Goal: Task Accomplishment & Management: Manage account settings

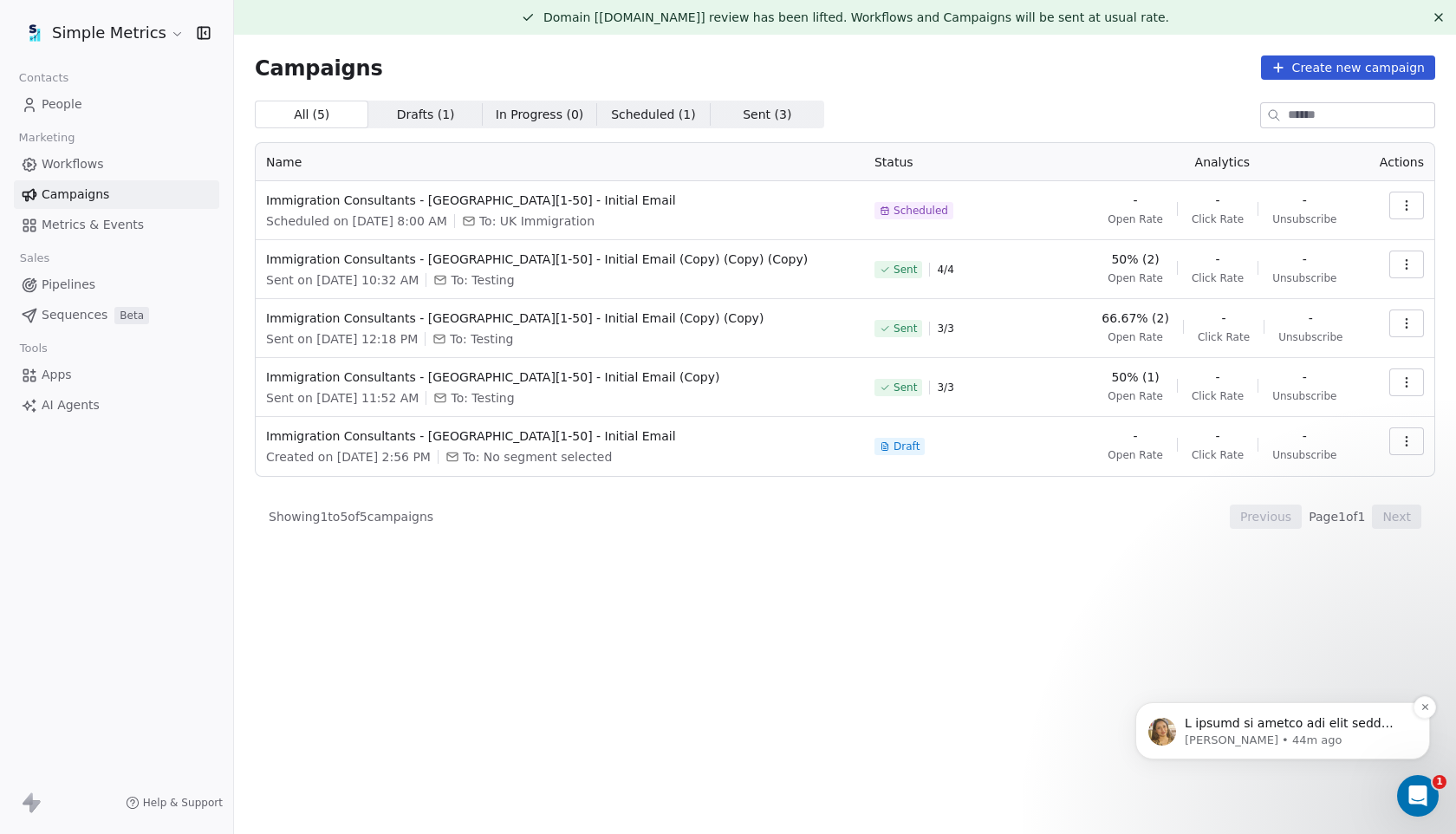
click at [1285, 731] on div "message notification from Harinder, 44m ago. I wanted to inform you that your d…" at bounding box center [1297, 724] width 229 height 22
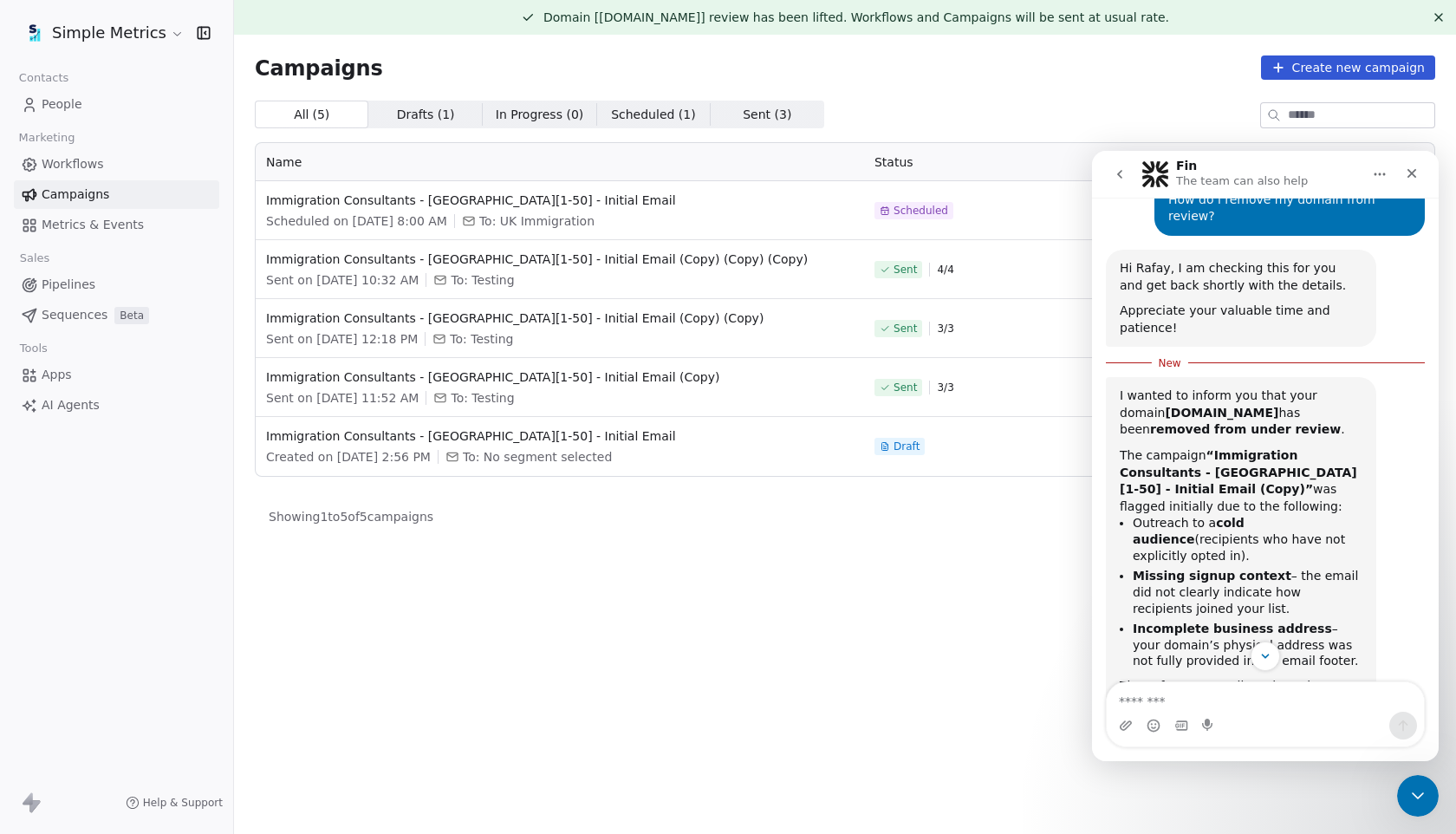
scroll to position [3796, 0]
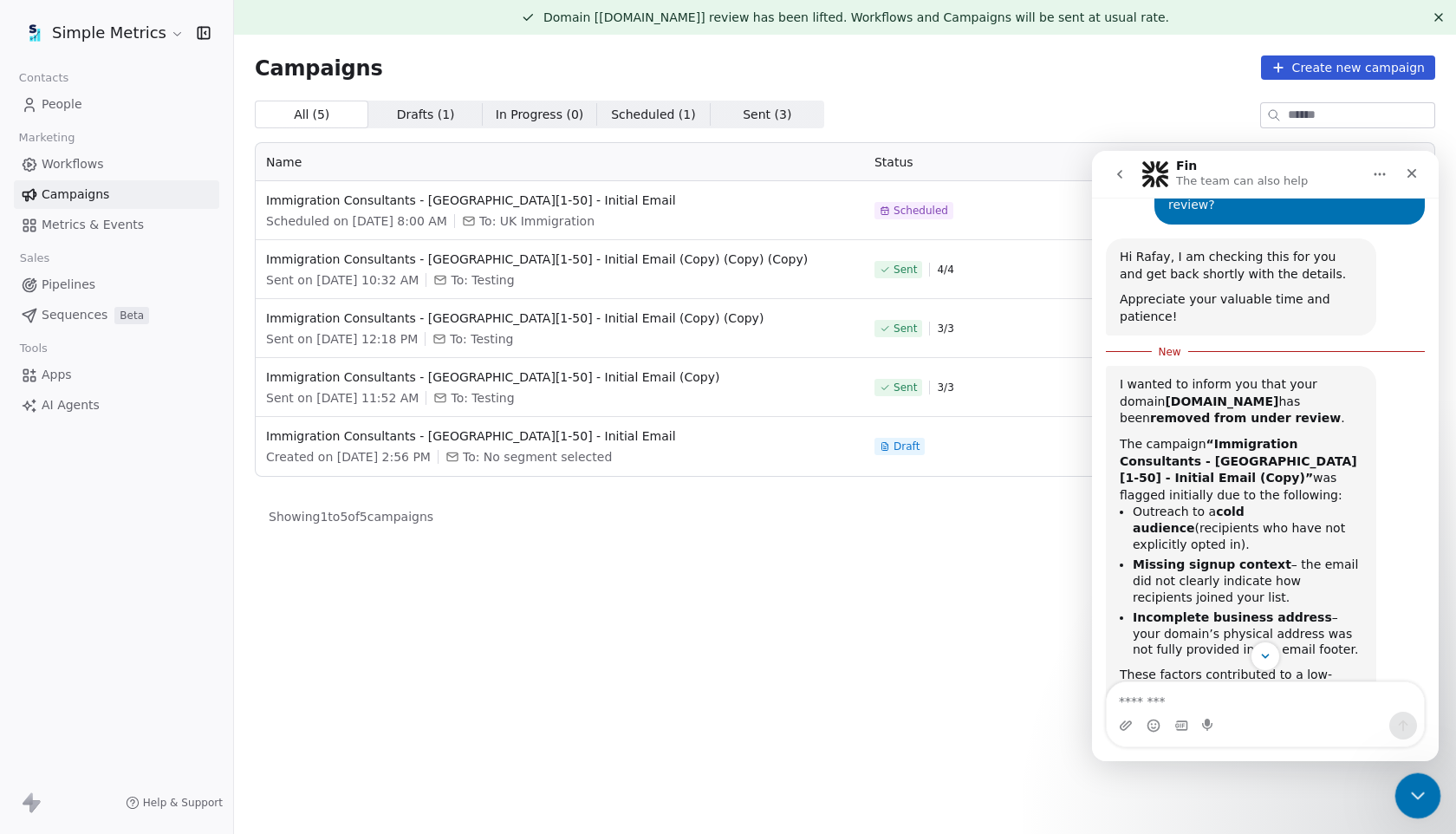
click at [1399, 790] on div "Close Intercom Messenger" at bounding box center [1415, 793] width 42 height 42
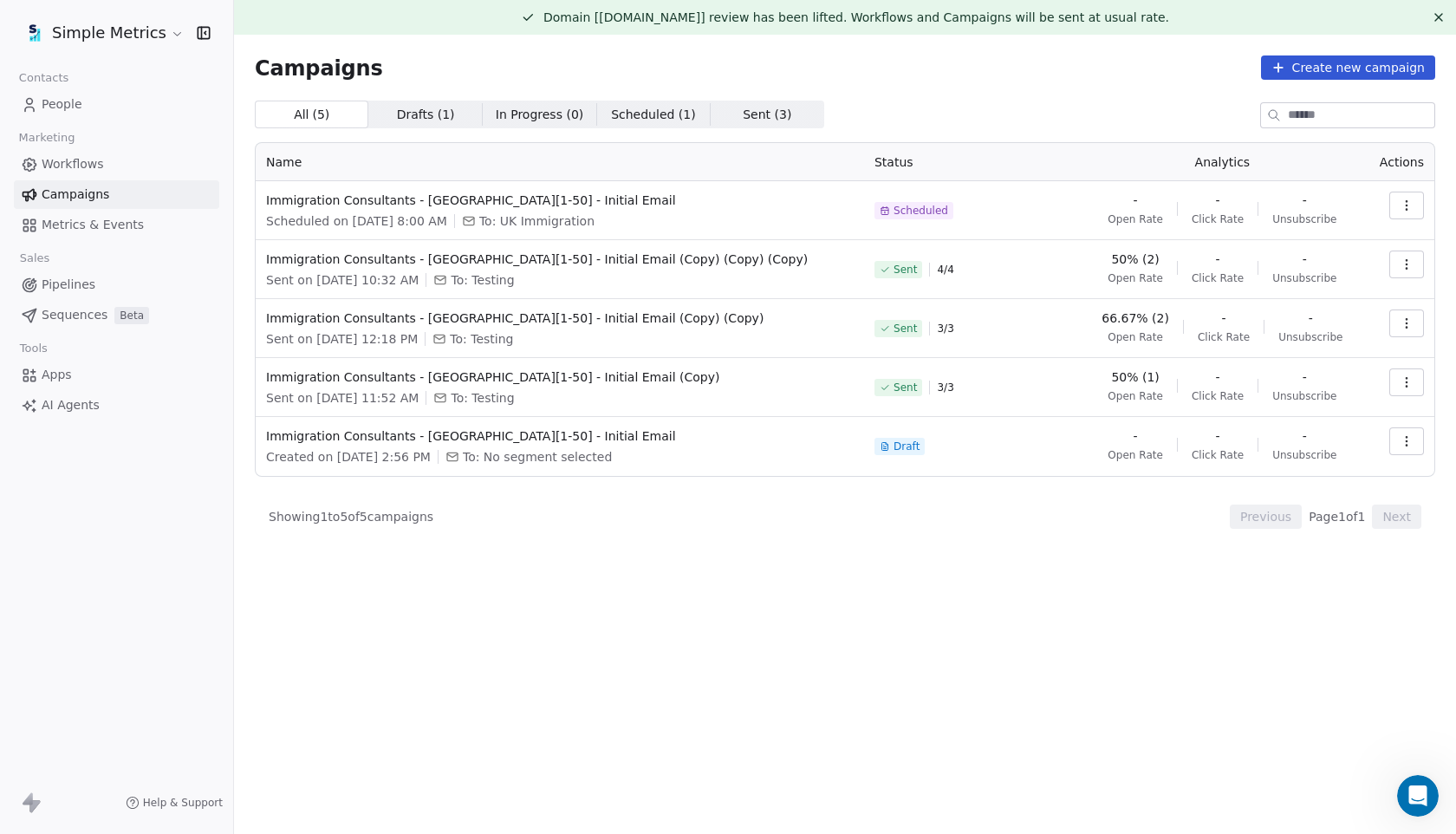
scroll to position [4051, 0]
click at [114, 26] on html "Simple Metrics Contacts People Marketing Workflows Campaigns Metrics & Events S…" at bounding box center [728, 417] width 1456 height 834
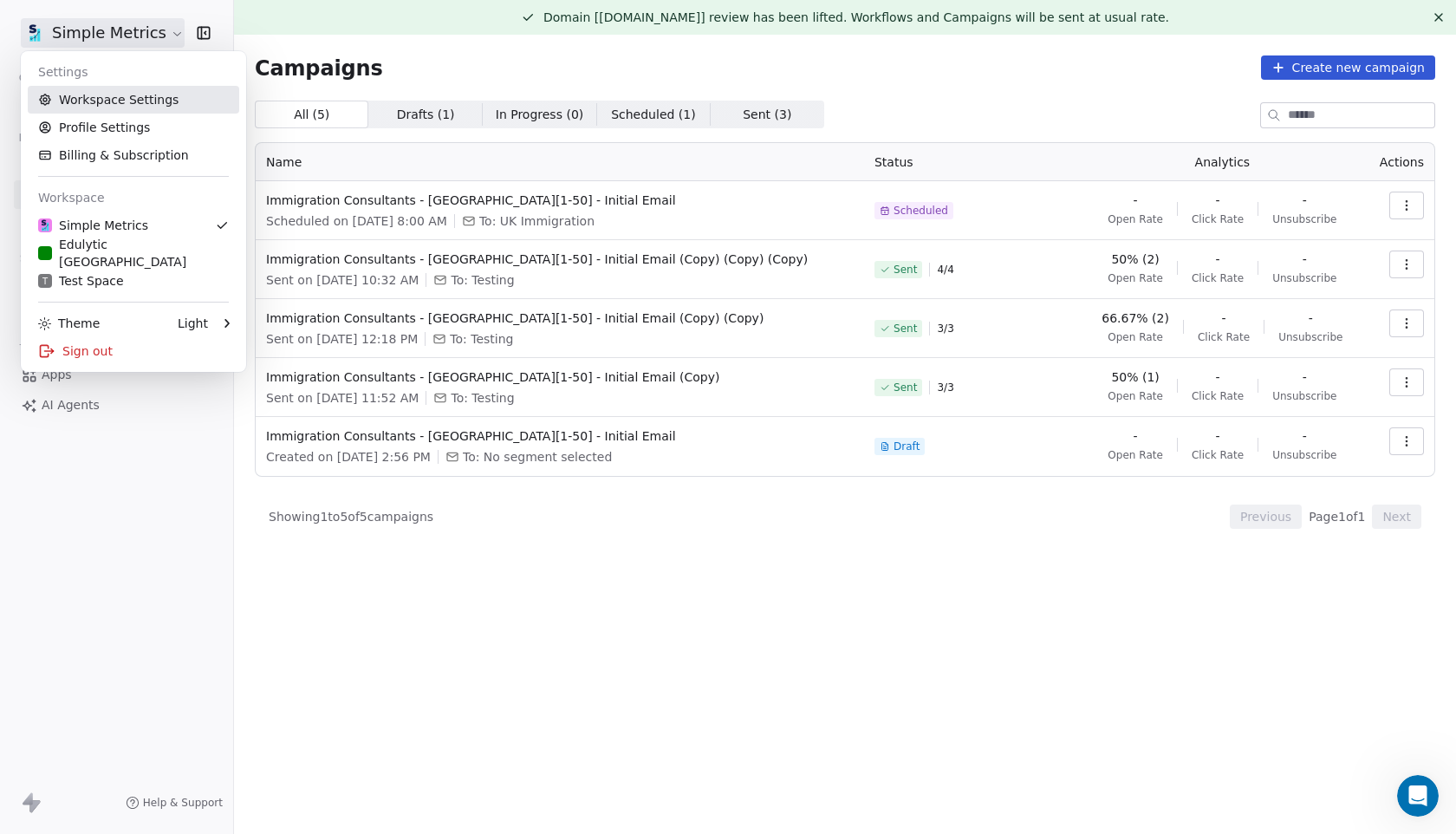
click at [143, 95] on link "Workspace Settings" at bounding box center [133, 100] width 211 height 28
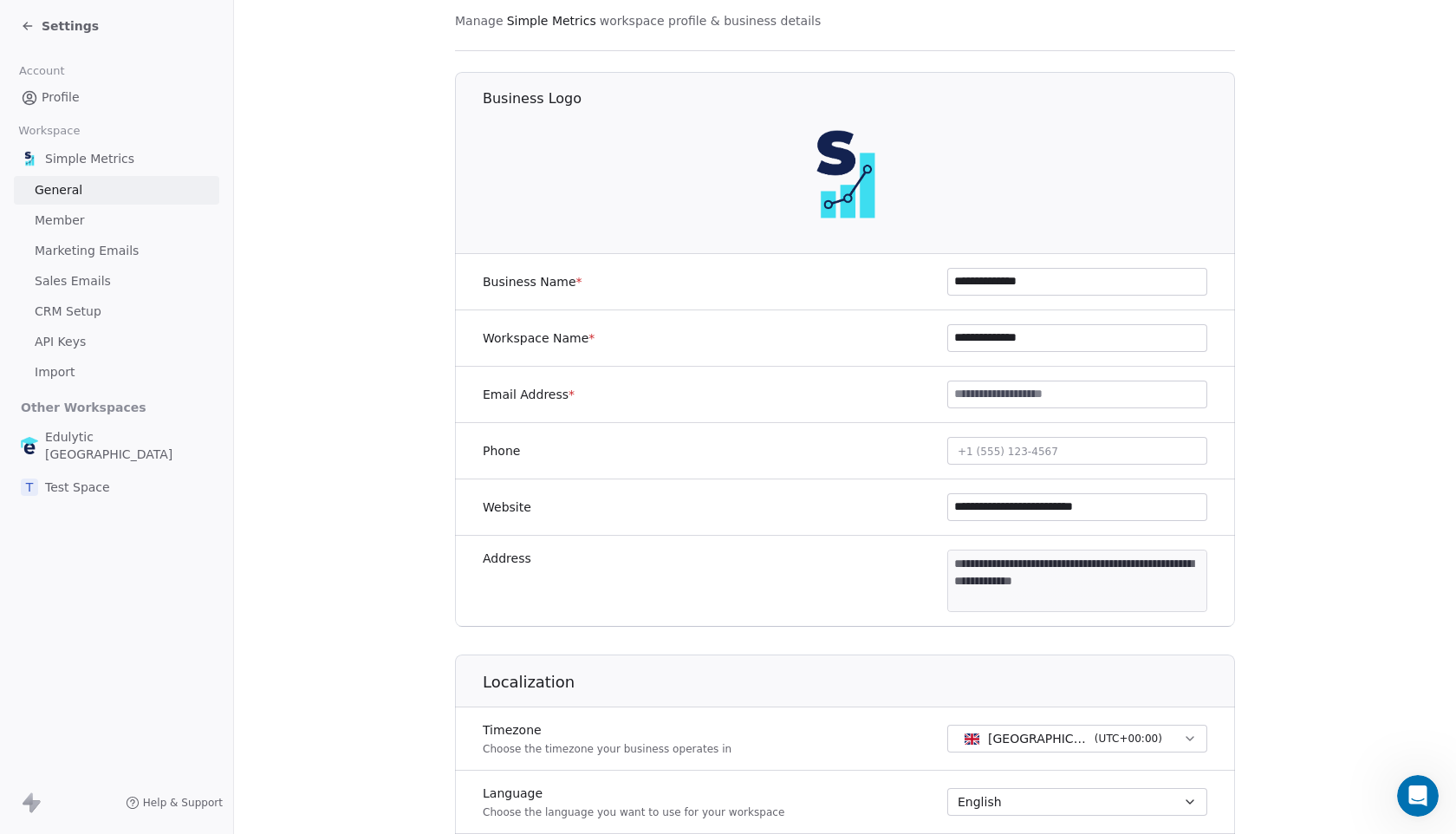
scroll to position [116, 0]
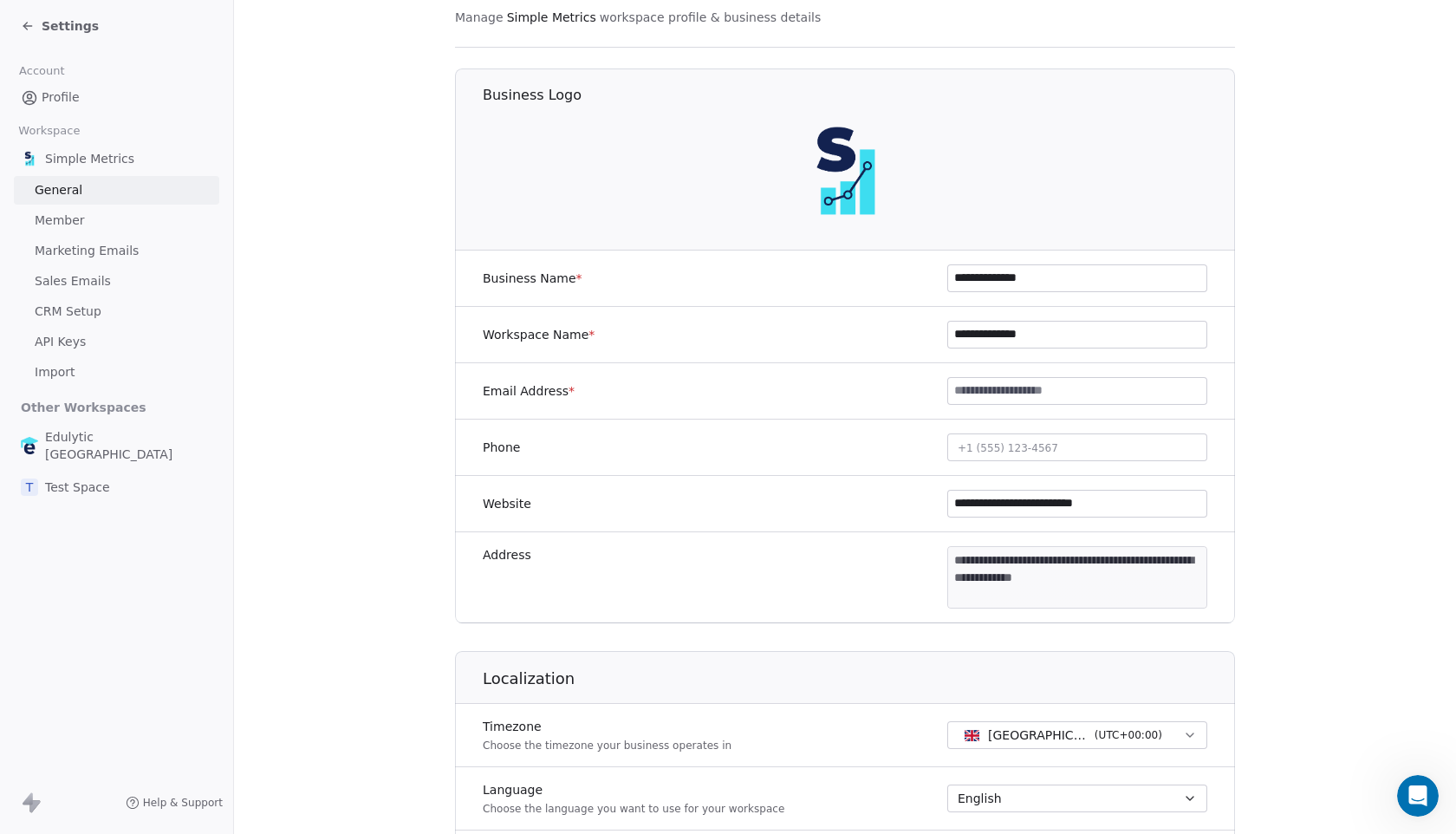
click at [1038, 595] on body "**********" at bounding box center [728, 417] width 1456 height 834
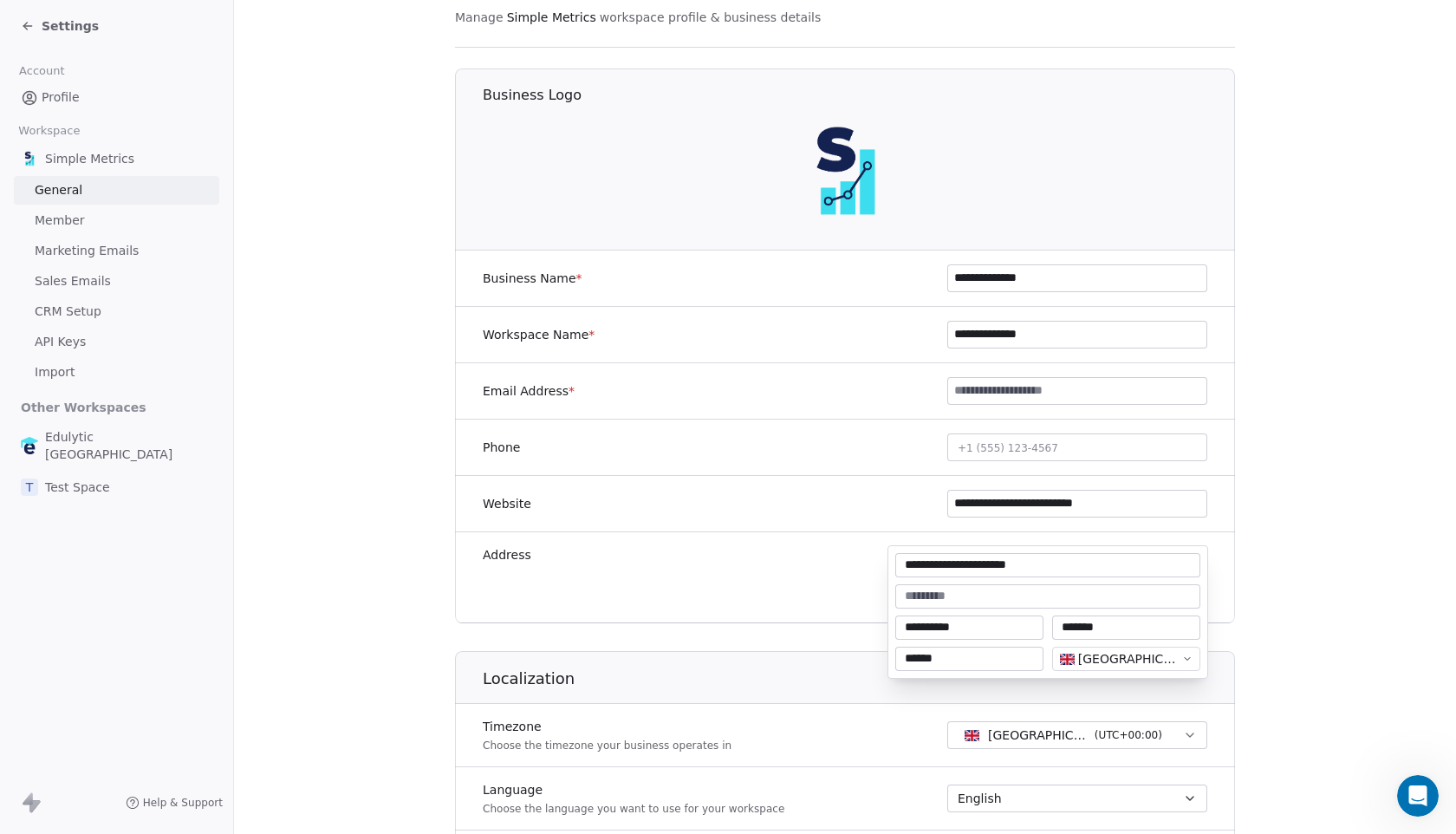
click at [1316, 513] on html "**********" at bounding box center [728, 417] width 1456 height 834
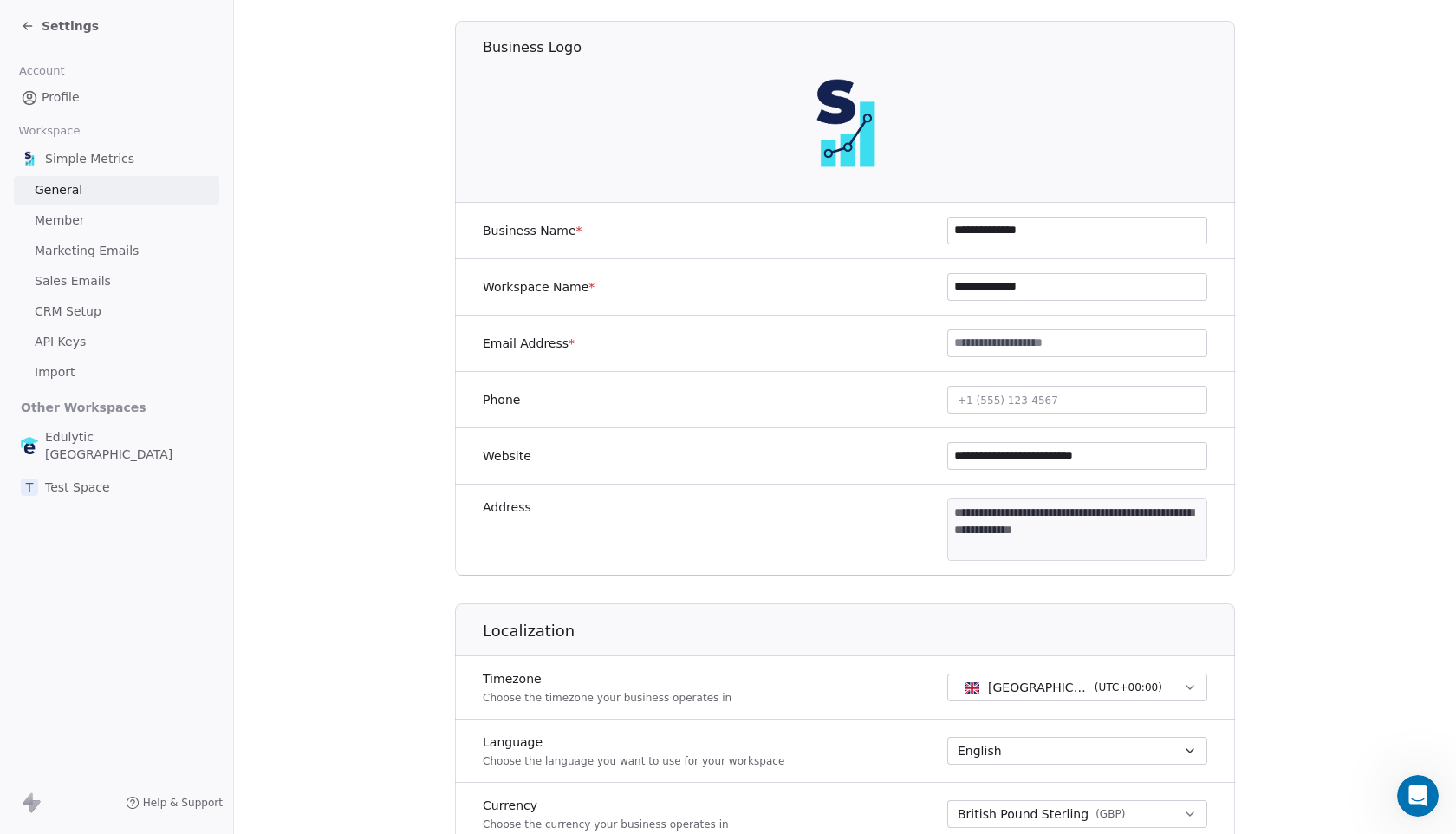
scroll to position [115, 0]
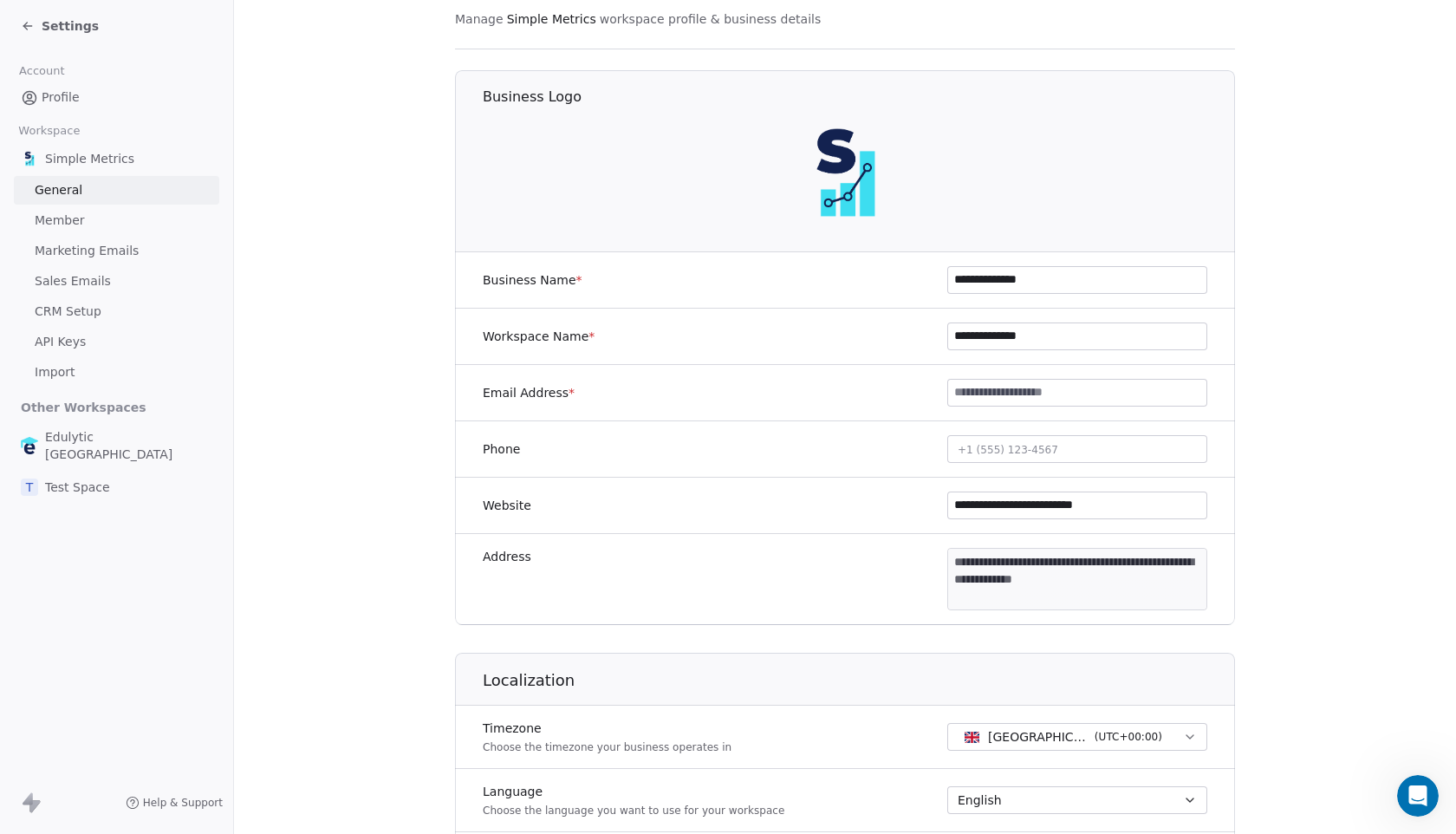
click at [1058, 445] on button "+1 (555) 123-4567" at bounding box center [1077, 449] width 260 height 28
click at [1003, 388] on html "**********" at bounding box center [728, 417] width 1456 height 834
click at [1003, 388] on input at bounding box center [1077, 392] width 258 height 26
type input "**********"
click at [879, 431] on div "Phone [PHONE_NUMBER]" at bounding box center [844, 449] width 780 height 56
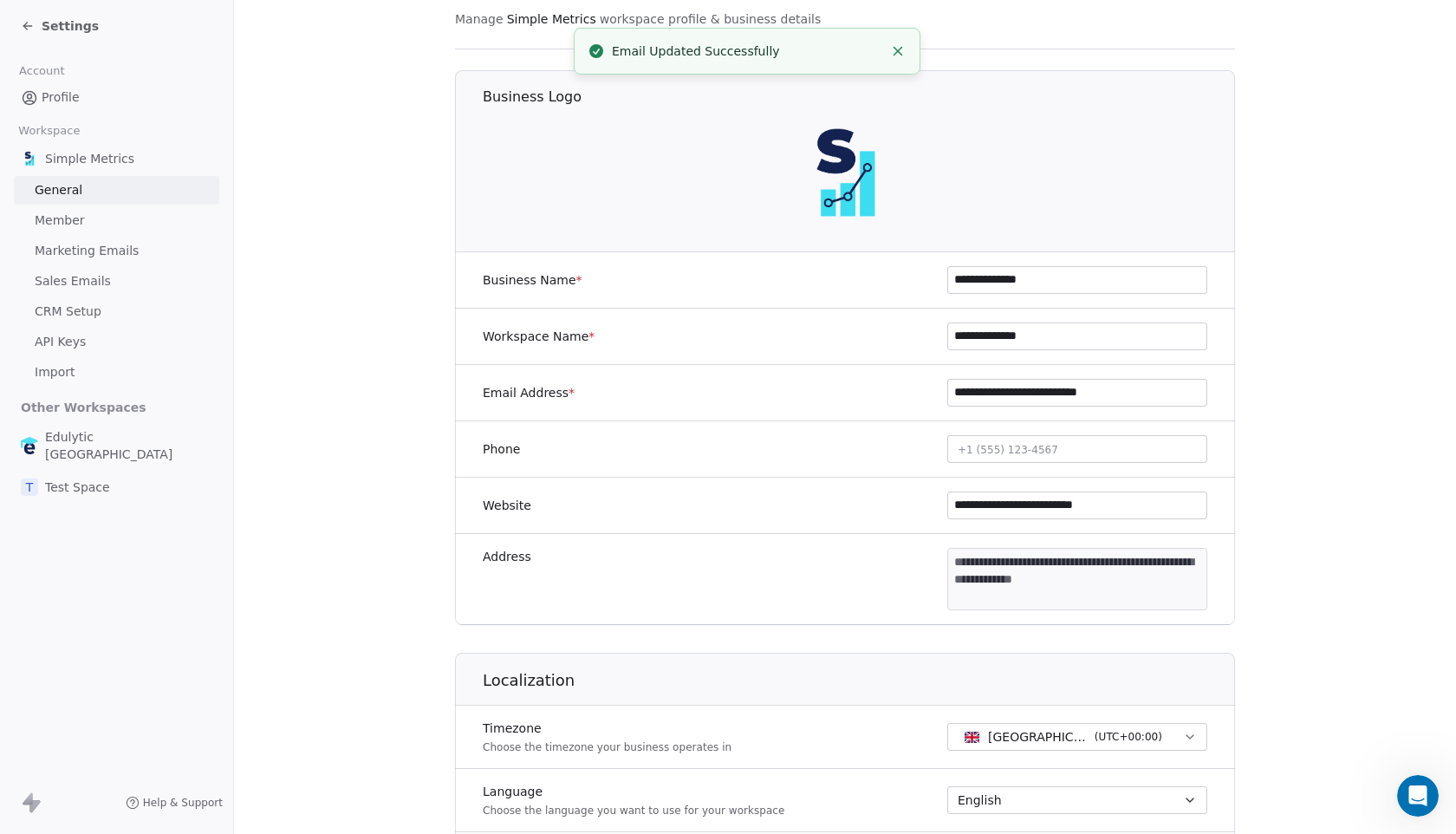
click at [1027, 448] on span "+1 (555) 123-4567" at bounding box center [1008, 449] width 101 height 12
click at [905, 476] on html "**********" at bounding box center [728, 417] width 1456 height 834
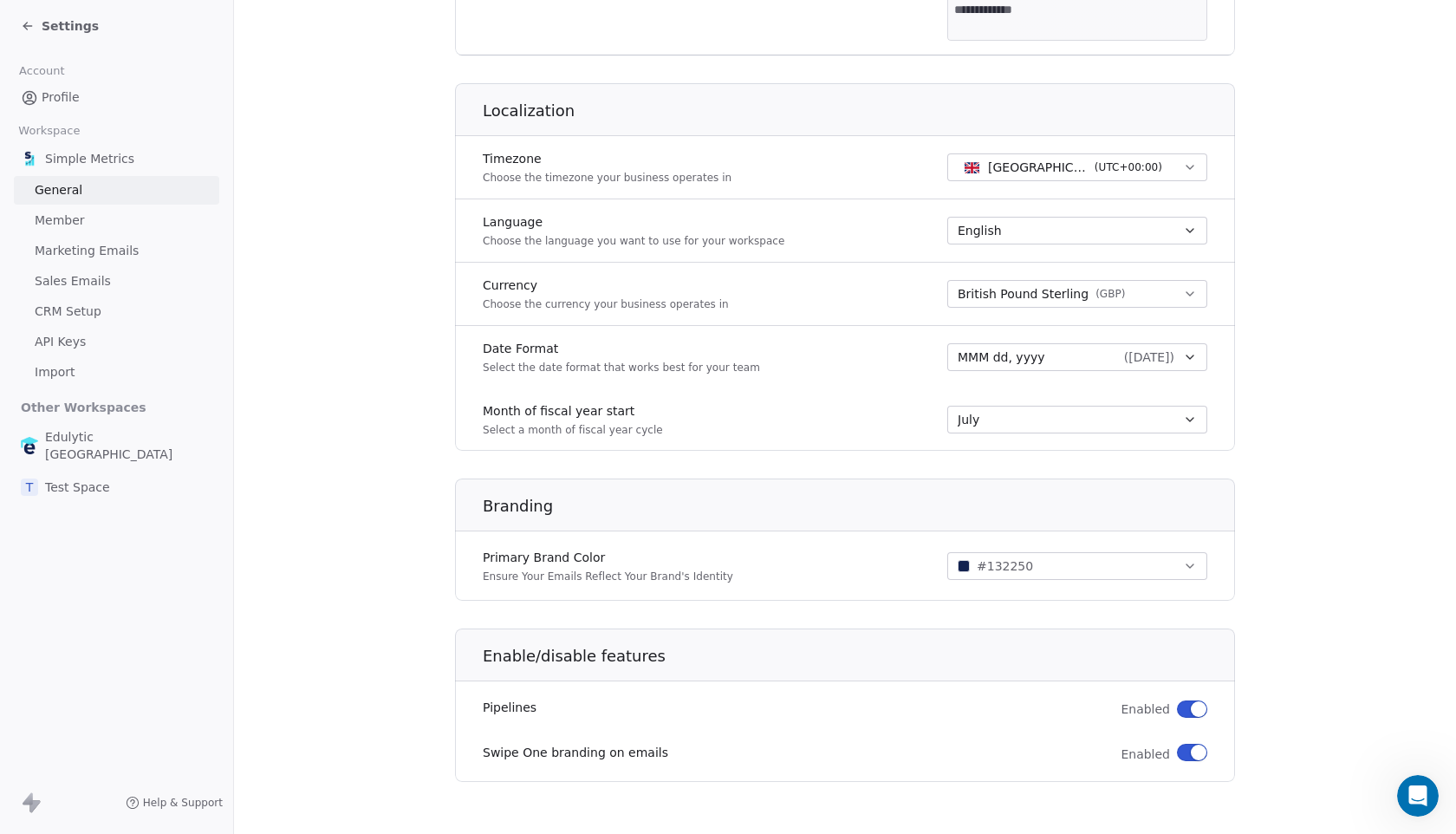
scroll to position [679, 0]
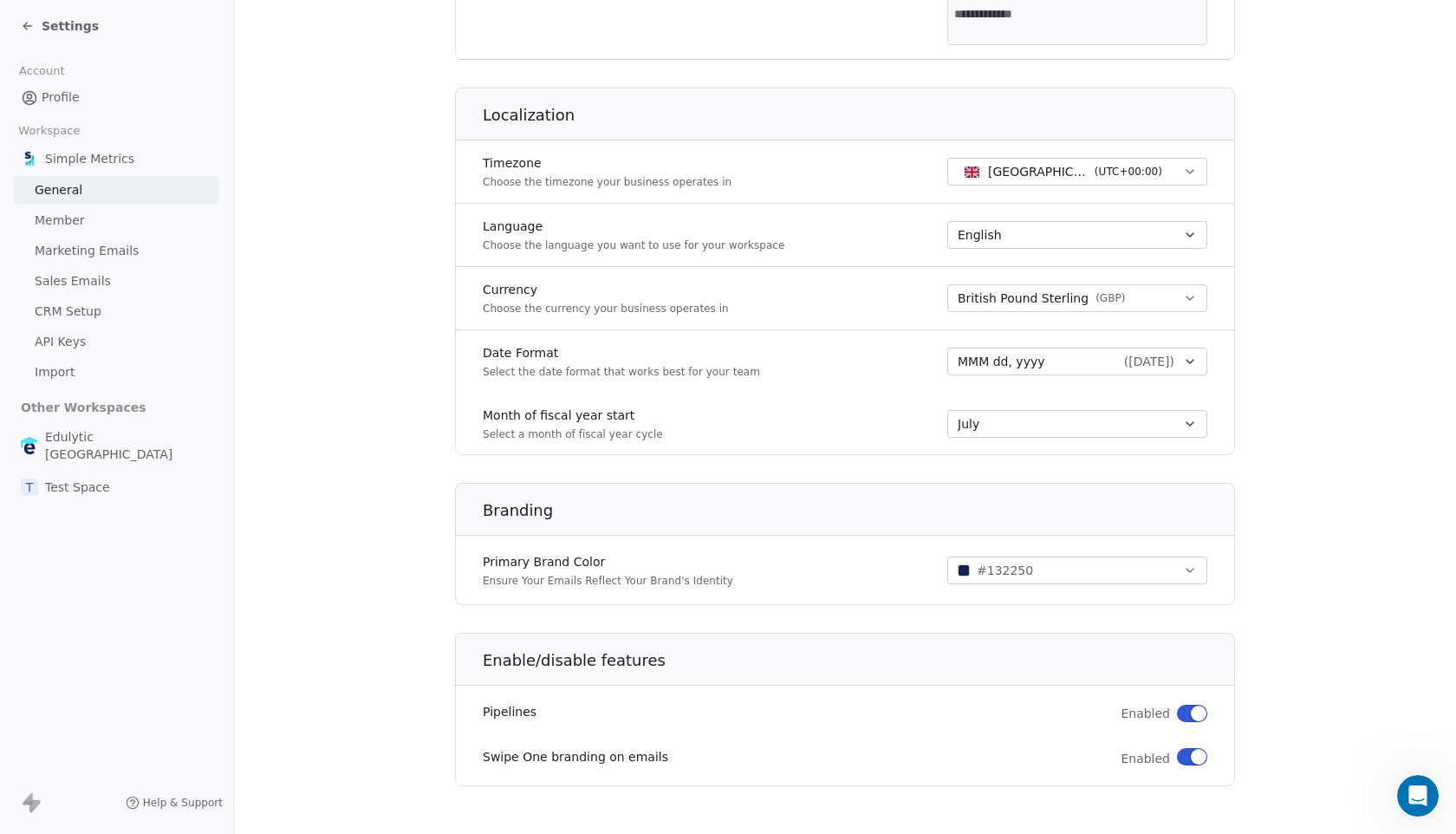
click at [1186, 760] on button "button" at bounding box center [1191, 757] width 31 height 18
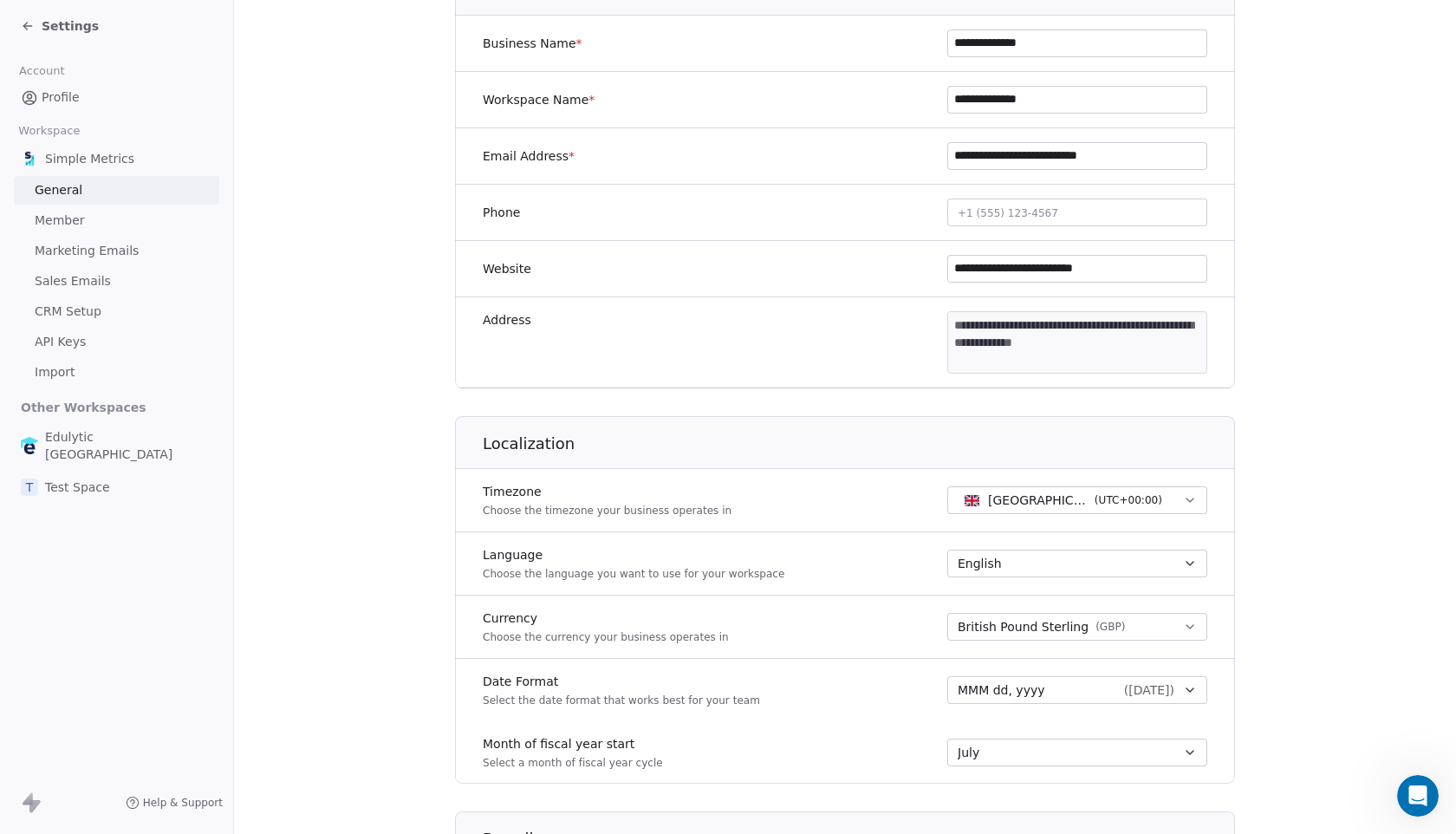
scroll to position [0, 0]
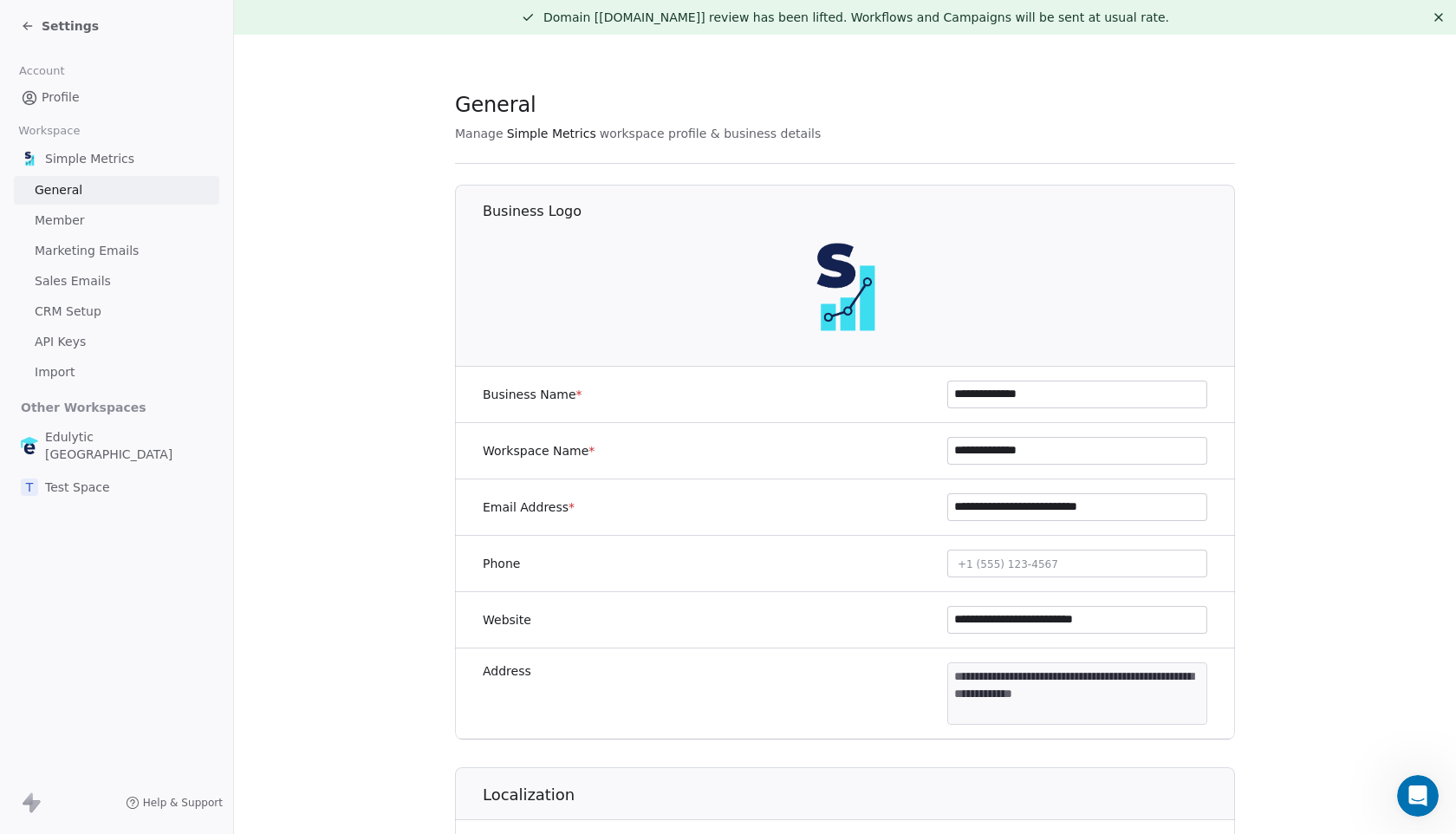
click at [71, 226] on span "Member" at bounding box center [60, 221] width 50 height 19
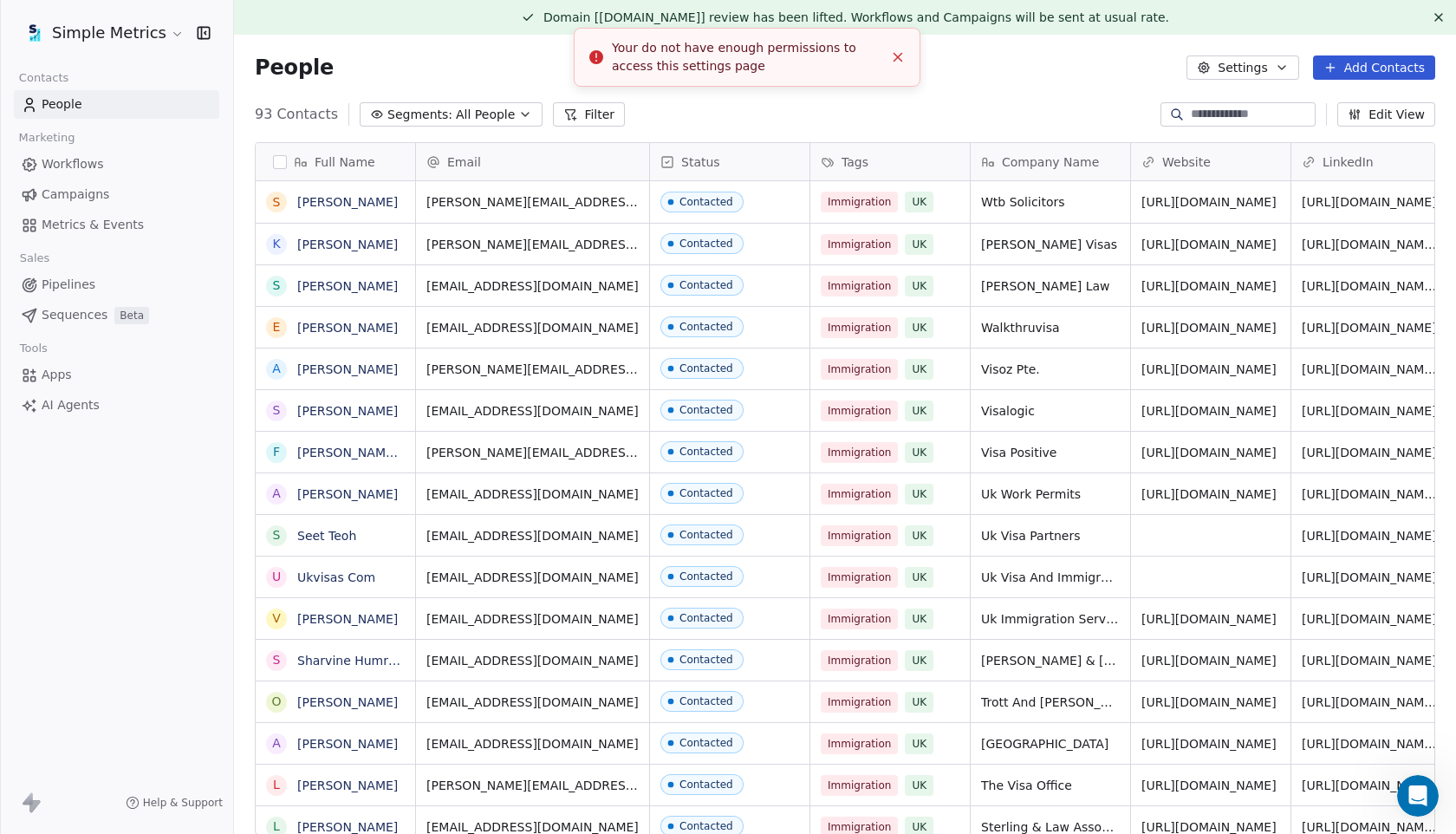
scroll to position [733, 1222]
click at [890, 54] on icon "Close toast" at bounding box center [897, 57] width 16 height 16
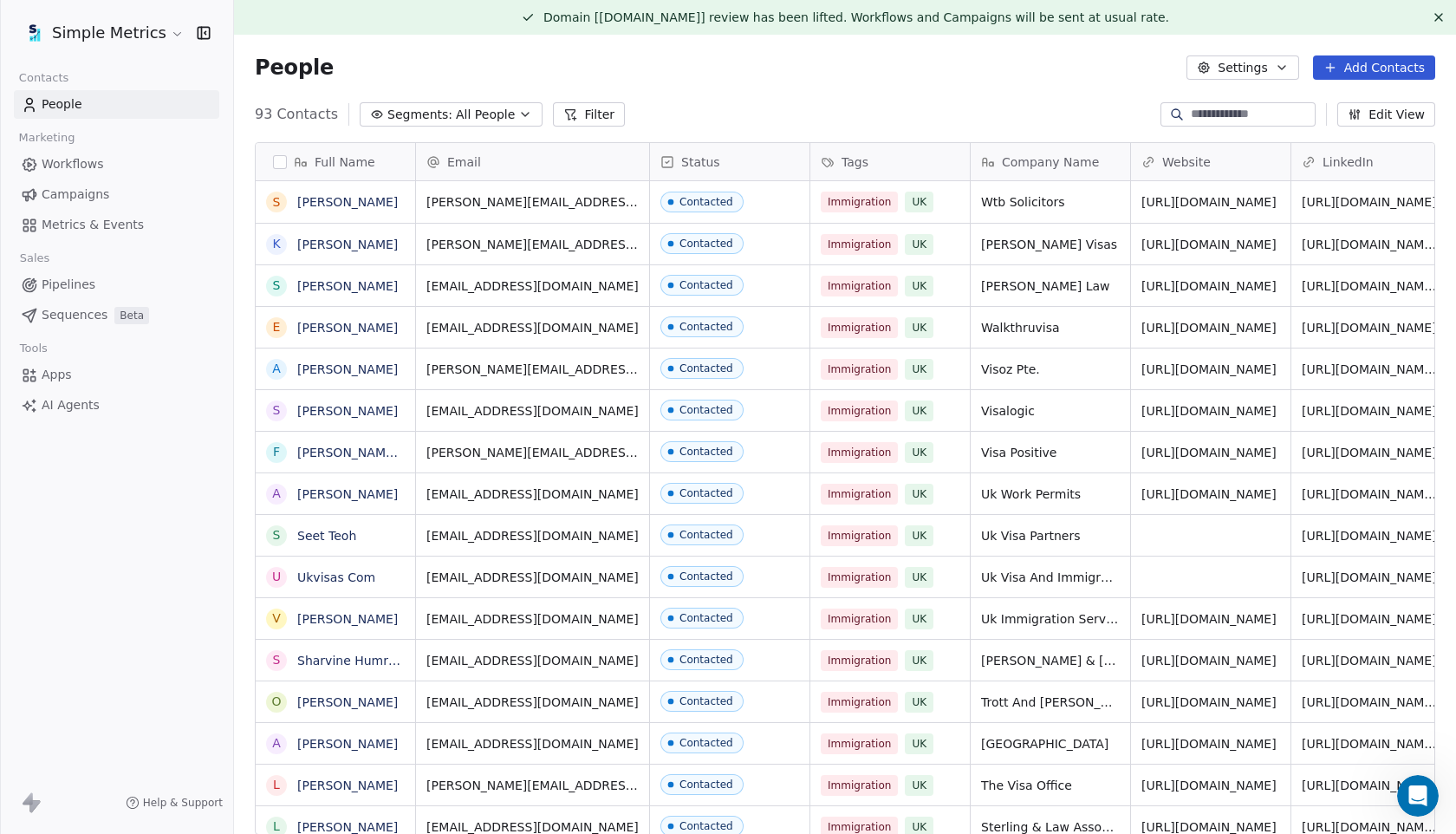
click at [1444, 17] on icon at bounding box center [1438, 17] width 14 height 14
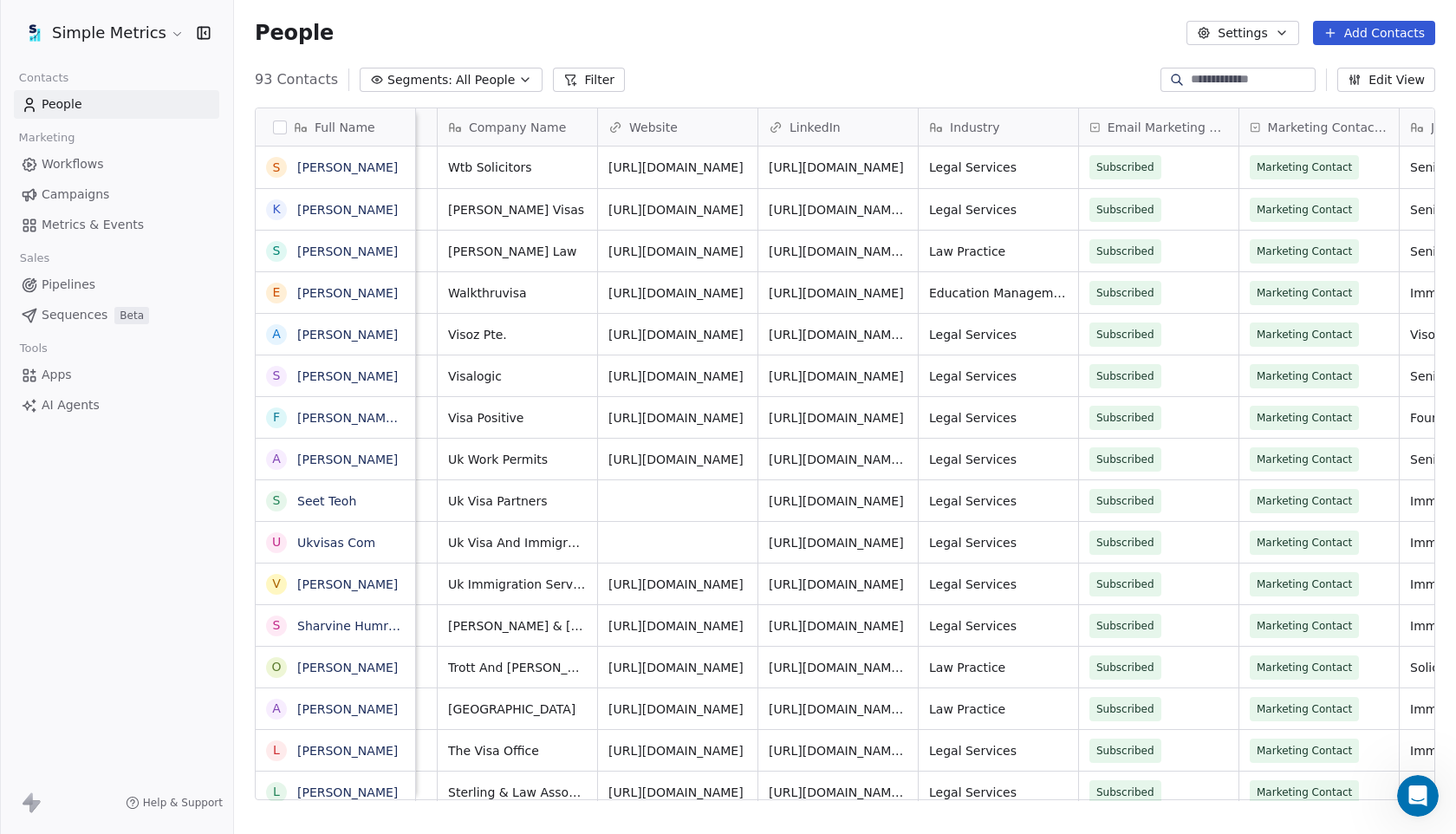
scroll to position [0, 701]
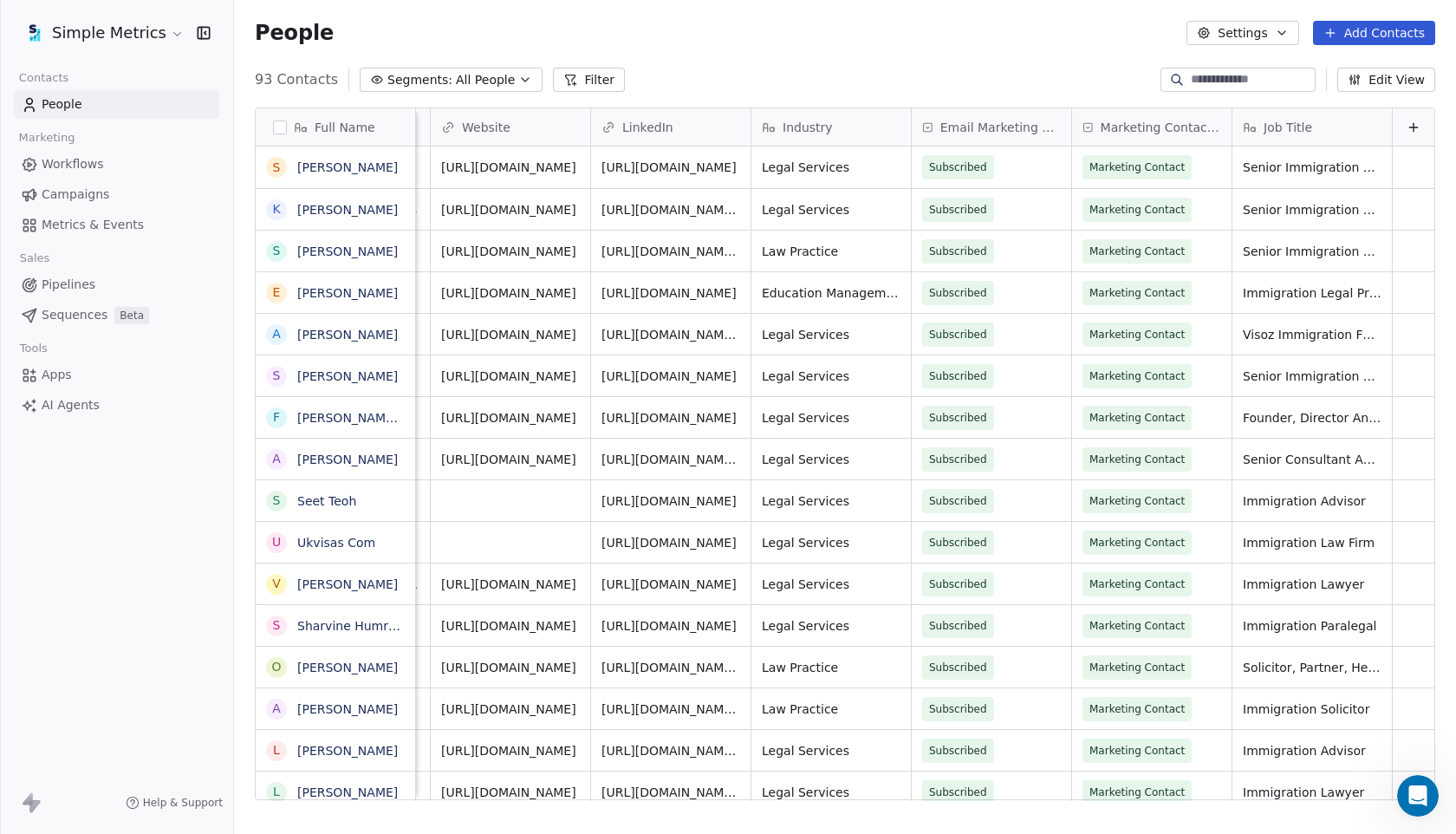
click at [1414, 81] on button "Edit View" at bounding box center [1386, 80] width 98 height 24
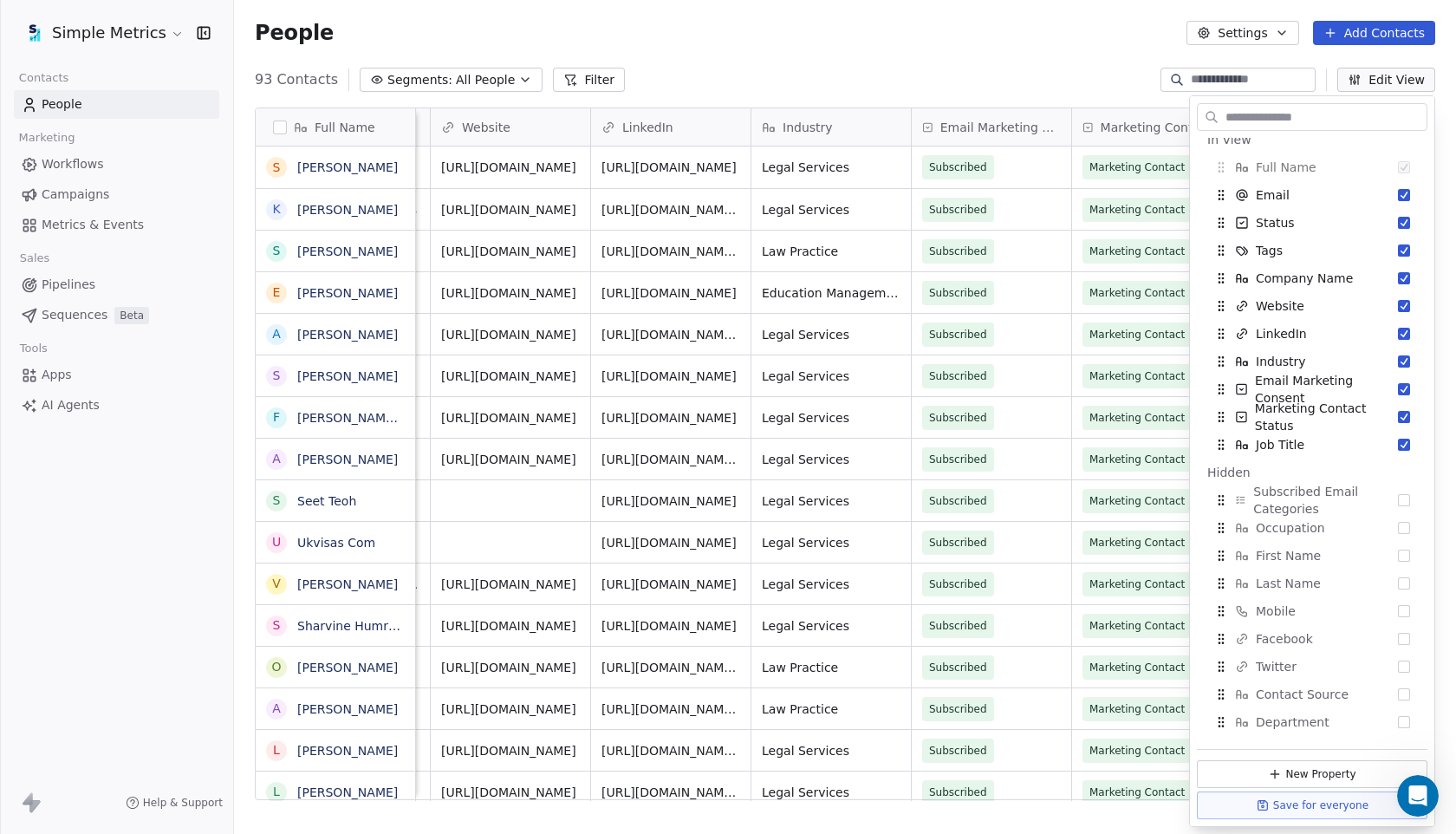
scroll to position [0, 0]
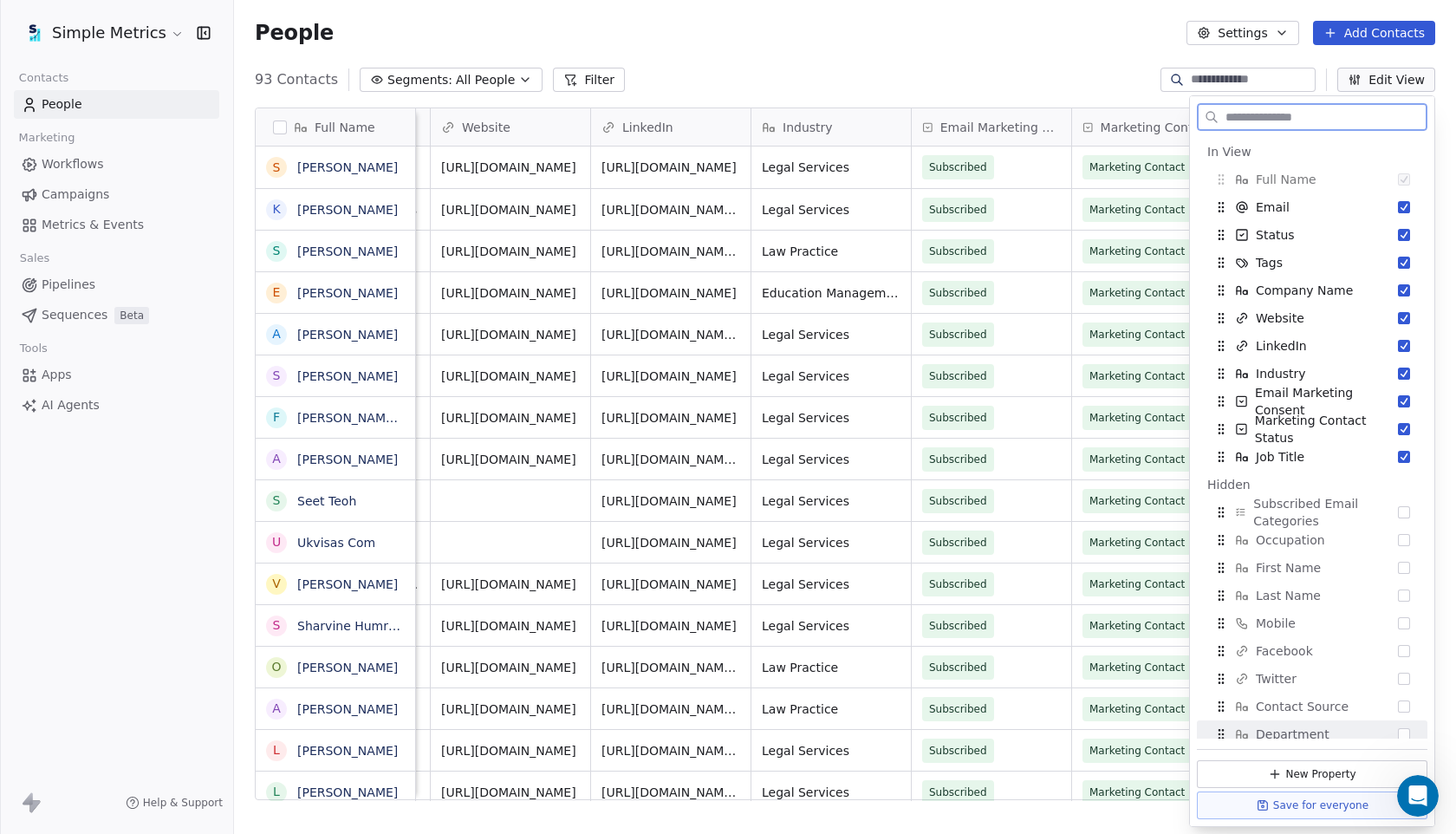
click at [1341, 802] on button "Save for everyone" at bounding box center [1312, 805] width 230 height 28
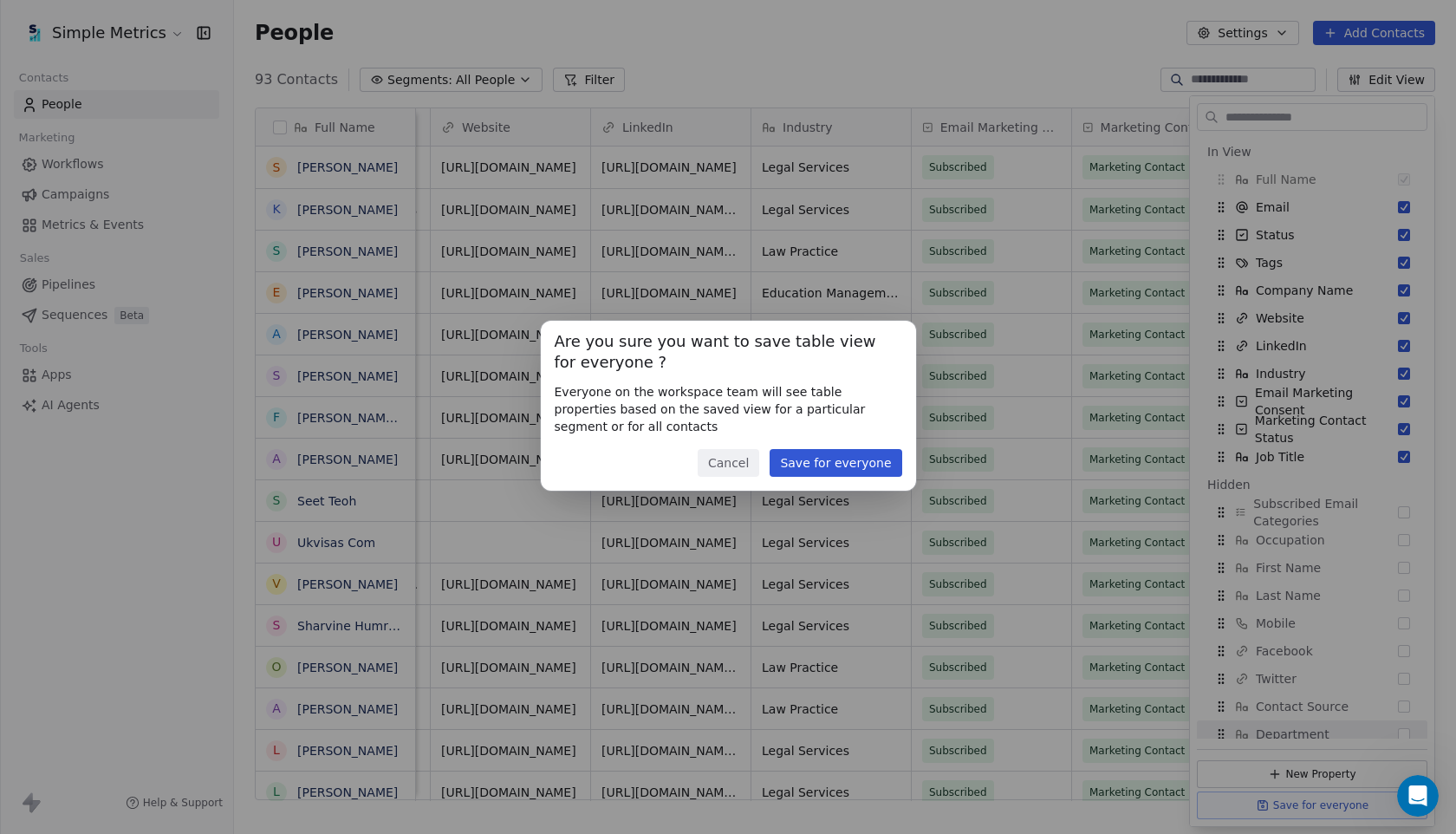
click at [864, 466] on button "Save for everyone" at bounding box center [835, 463] width 131 height 28
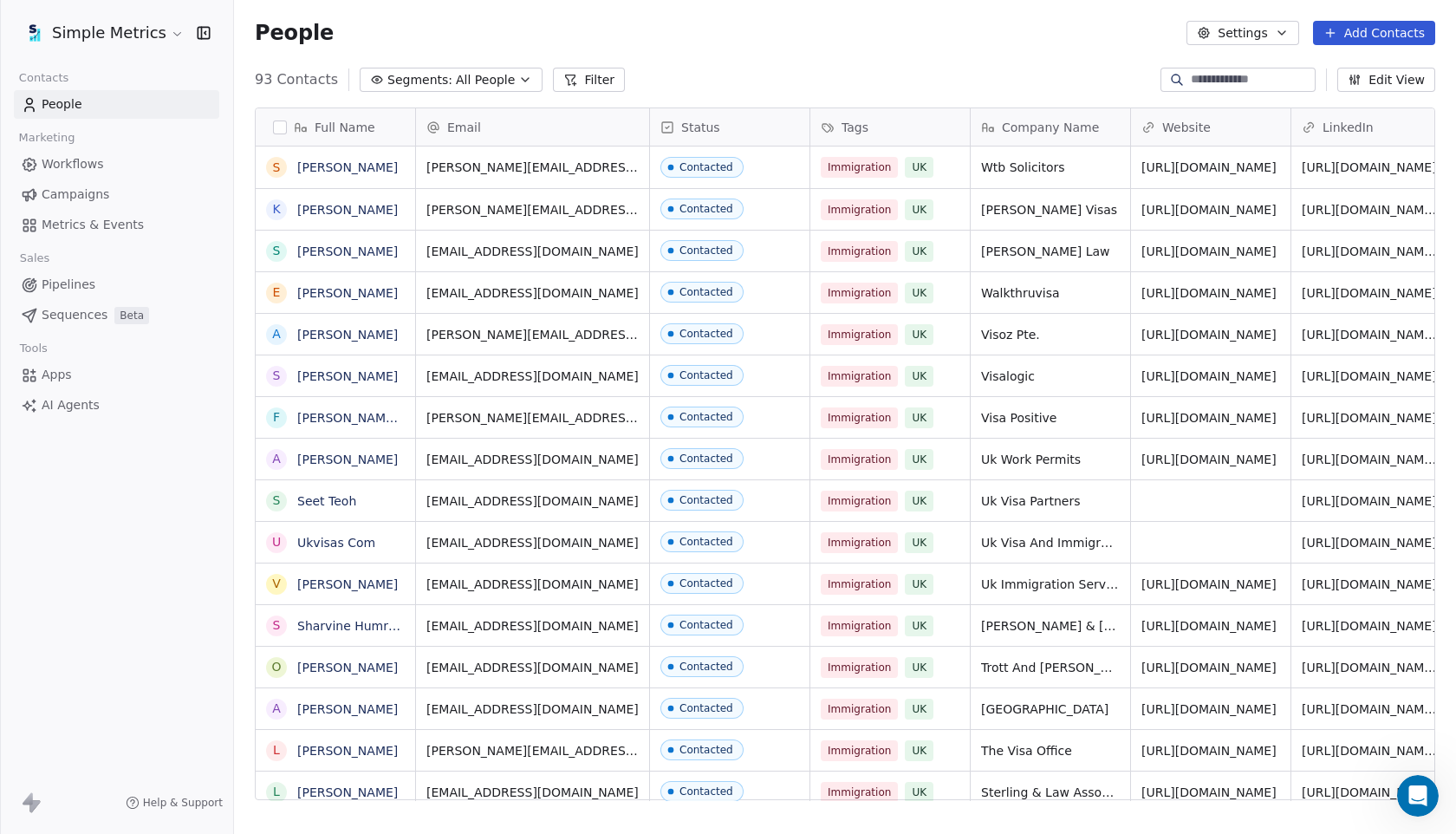
click at [94, 193] on span "Campaigns" at bounding box center [75, 195] width 68 height 19
